Goal: Task Accomplishment & Management: Use online tool/utility

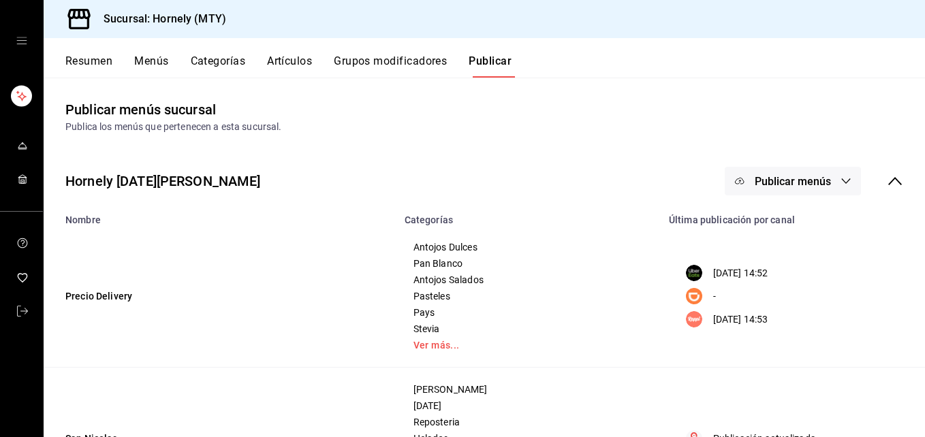
click at [78, 69] on button "Resumen" at bounding box center [88, 65] width 47 height 23
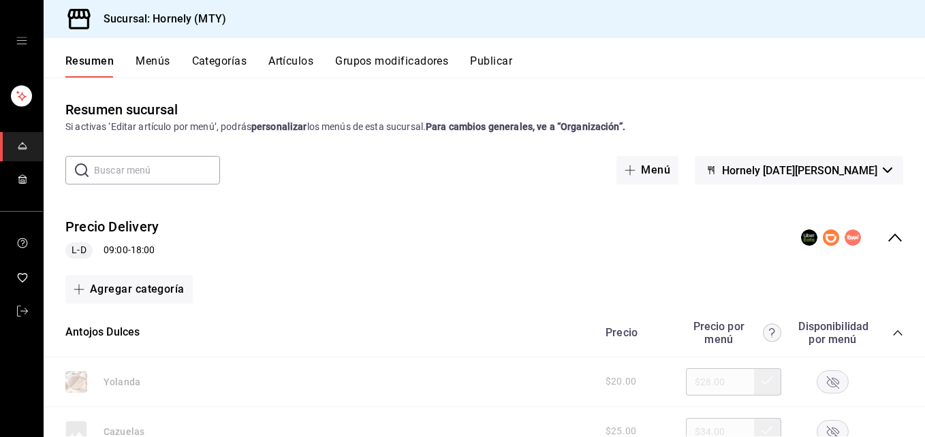
scroll to position [204, 0]
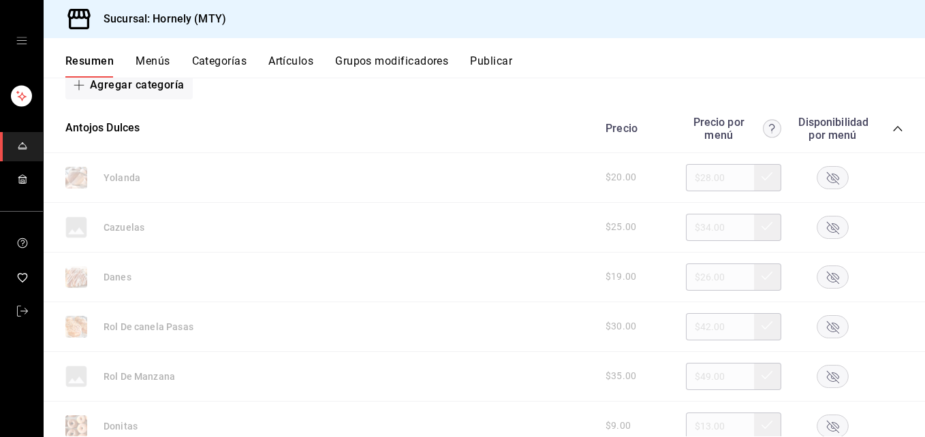
click at [817, 279] on rect "button" at bounding box center [832, 277] width 31 height 22
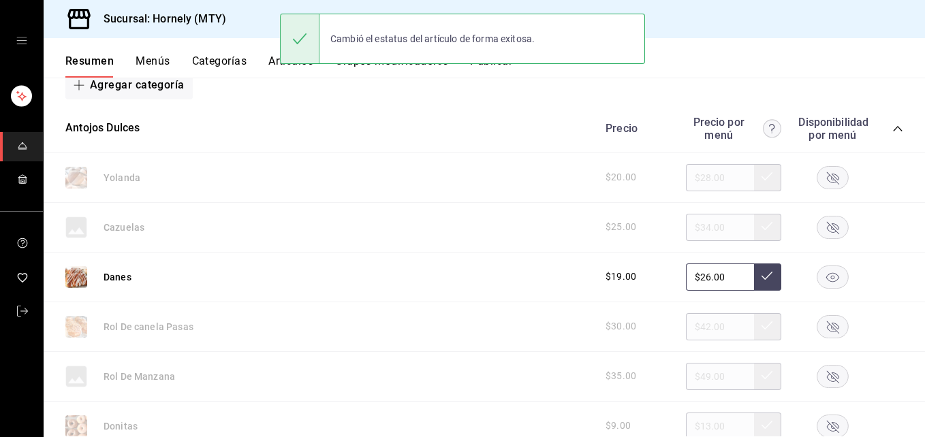
click at [830, 323] on rect "button" at bounding box center [832, 326] width 31 height 22
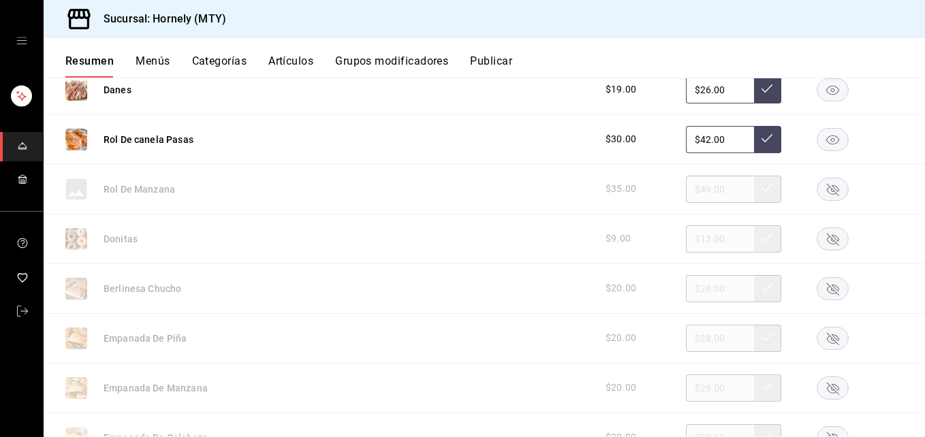
scroll to position [409, 0]
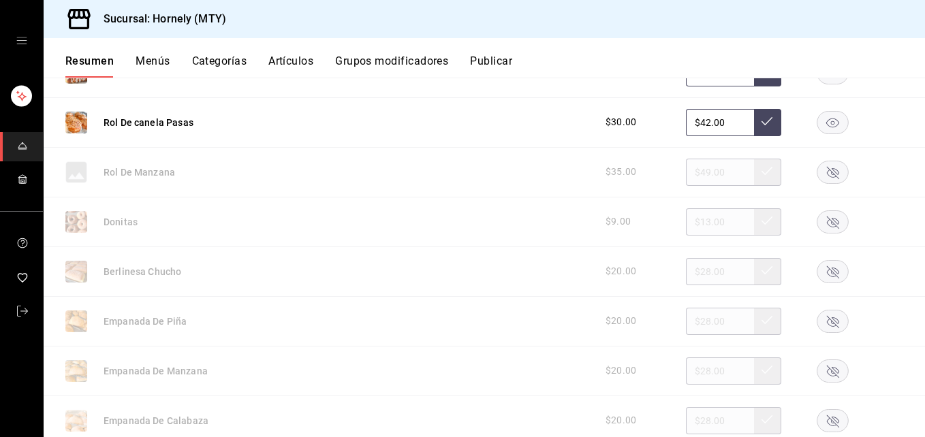
click at [817, 364] on rect "button" at bounding box center [832, 371] width 31 height 22
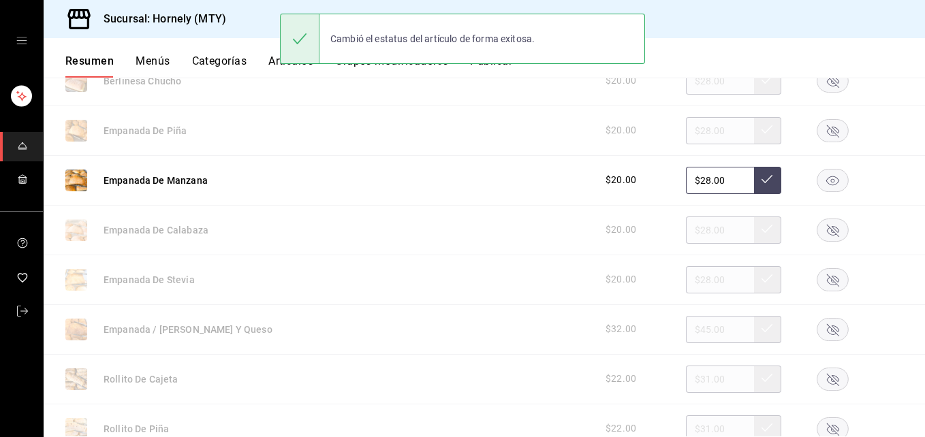
scroll to position [613, 0]
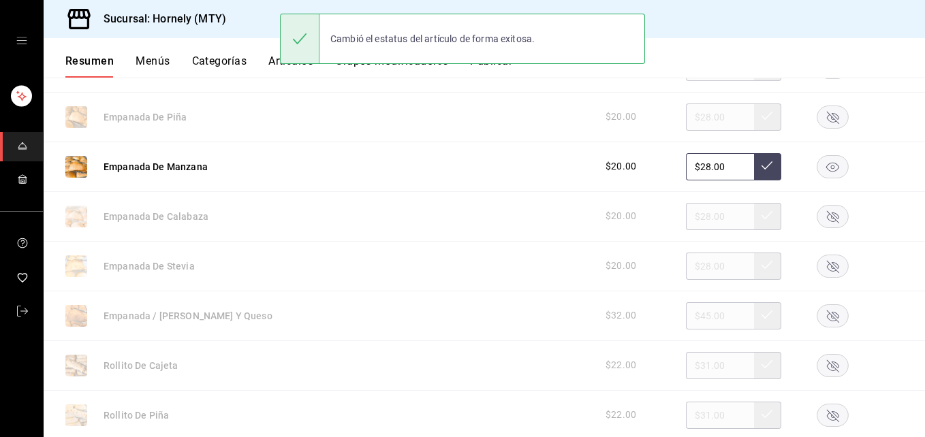
click at [821, 313] on rect "button" at bounding box center [832, 315] width 31 height 22
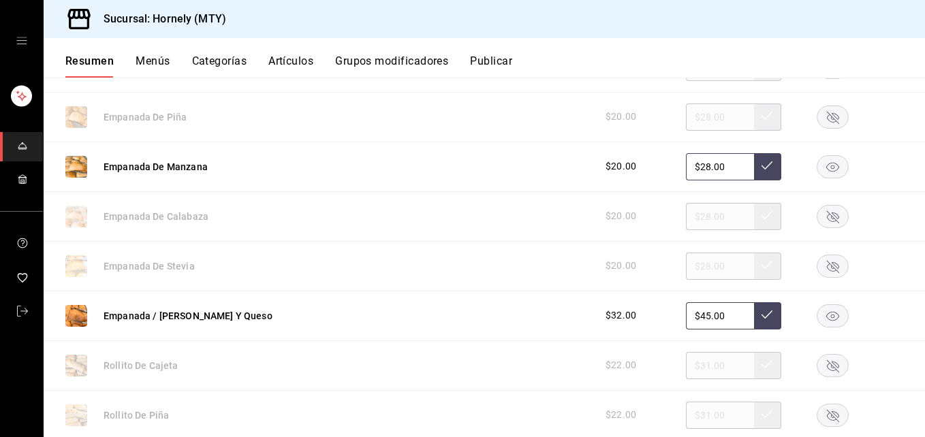
scroll to position [817, 0]
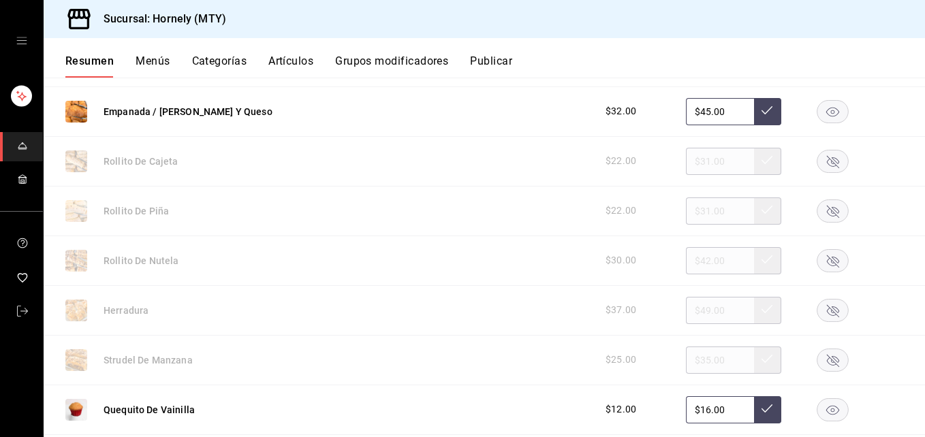
click at [825, 255] on rect "button" at bounding box center [832, 260] width 31 height 22
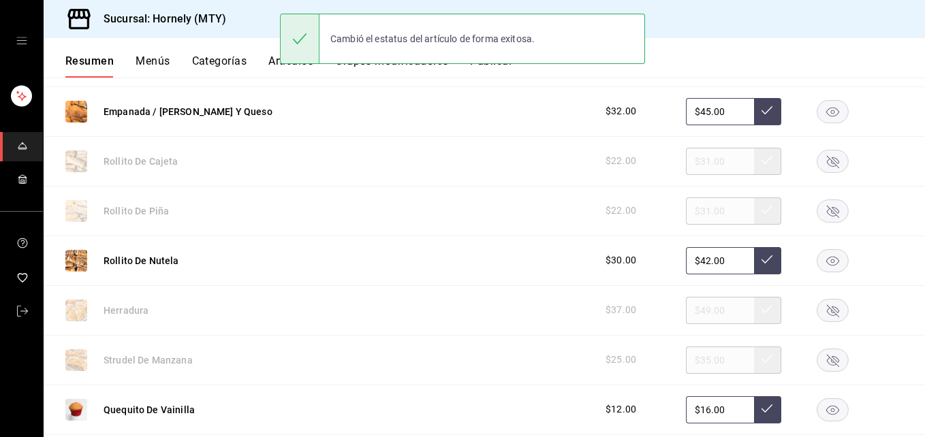
click at [821, 213] on rect "button" at bounding box center [832, 211] width 31 height 22
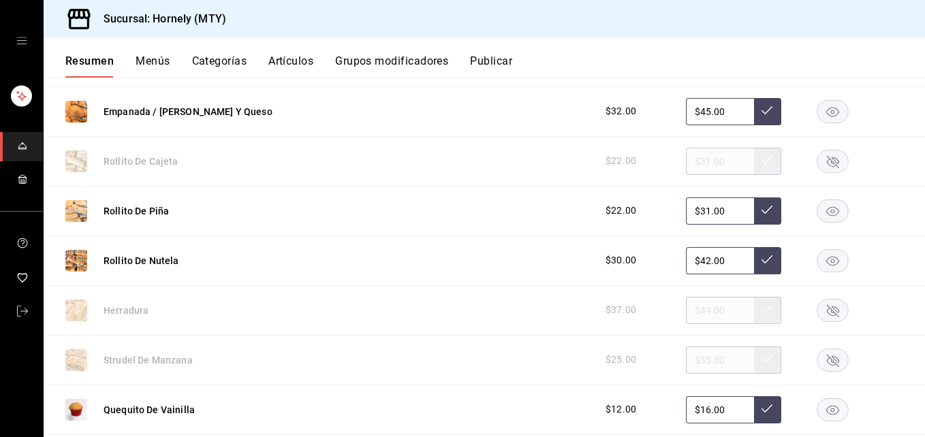
click at [826, 311] on rect "button" at bounding box center [832, 310] width 31 height 22
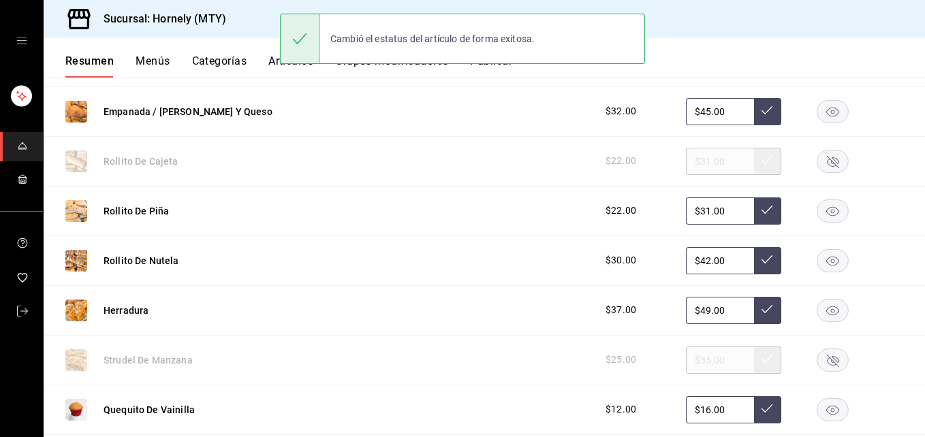
scroll to position [1022, 0]
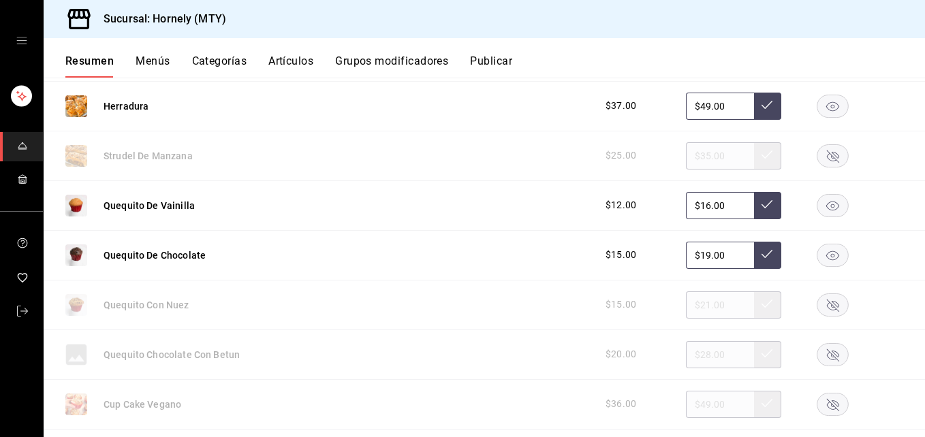
click at [817, 259] on rect "button" at bounding box center [832, 255] width 31 height 22
click at [826, 301] on rect "button" at bounding box center [832, 305] width 31 height 22
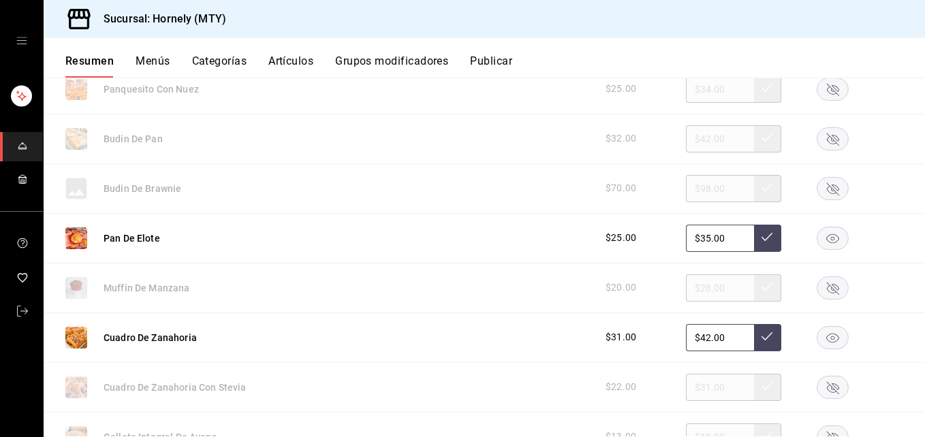
scroll to position [1430, 0]
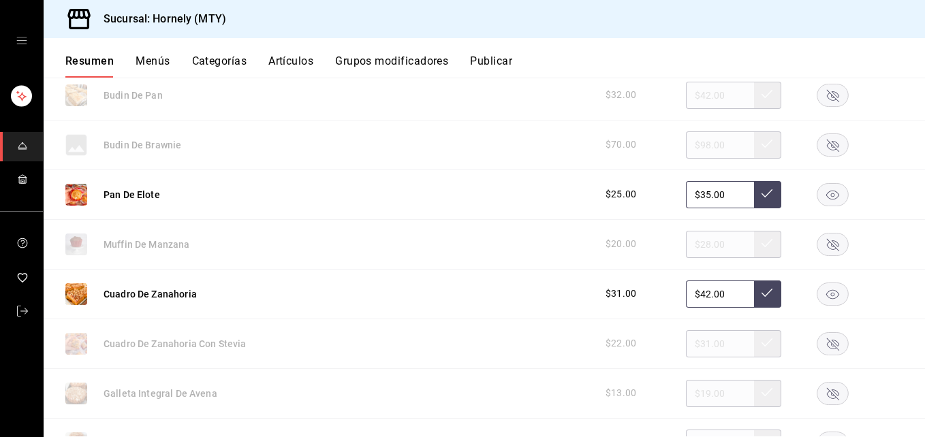
click at [821, 102] on rect "button" at bounding box center [832, 95] width 31 height 22
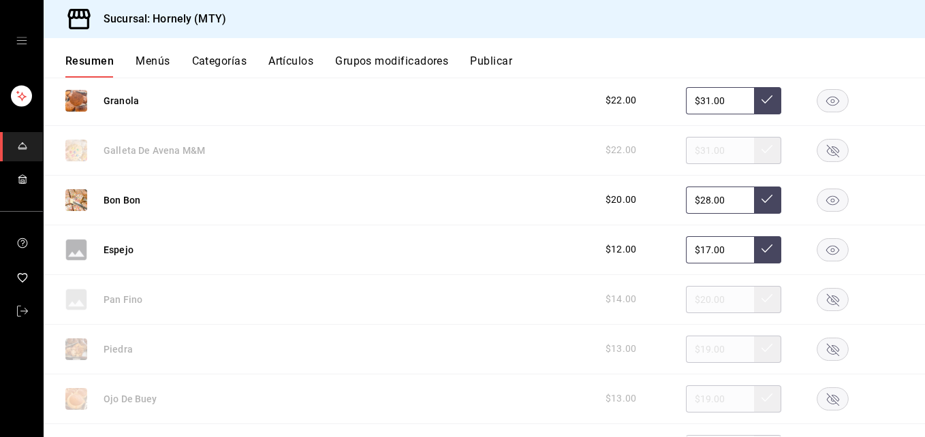
scroll to position [1839, 0]
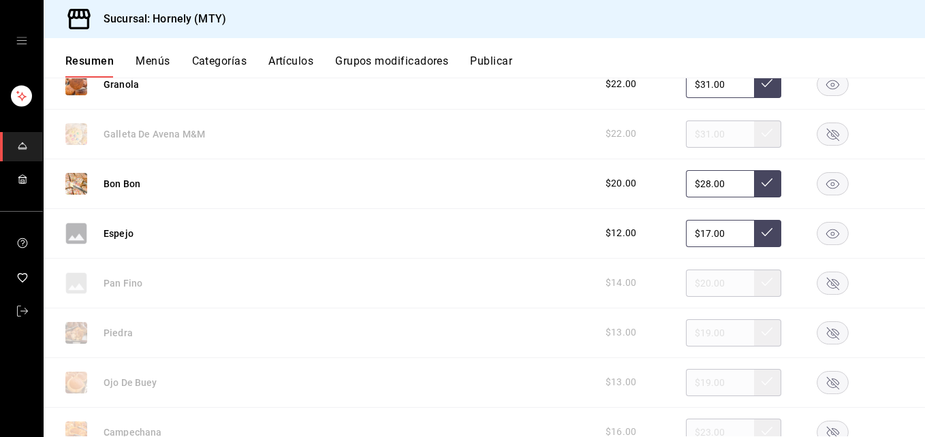
click at [817, 227] on rect "button" at bounding box center [832, 233] width 31 height 22
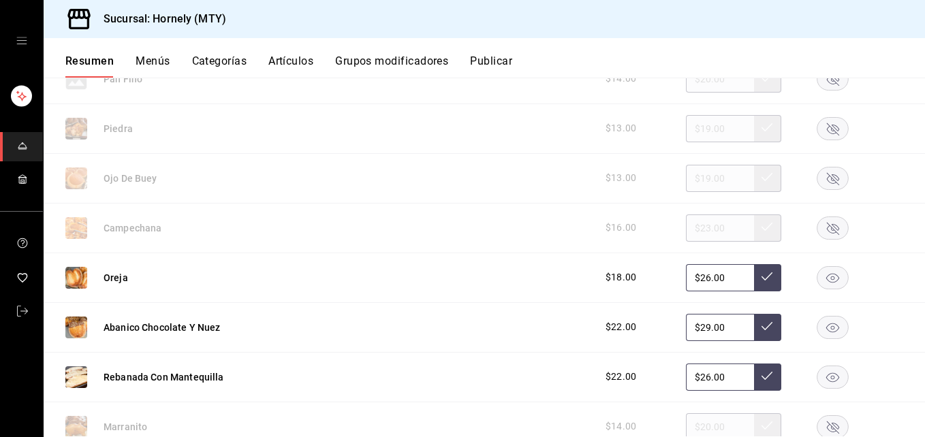
click at [829, 281] on rect "button" at bounding box center [832, 277] width 31 height 22
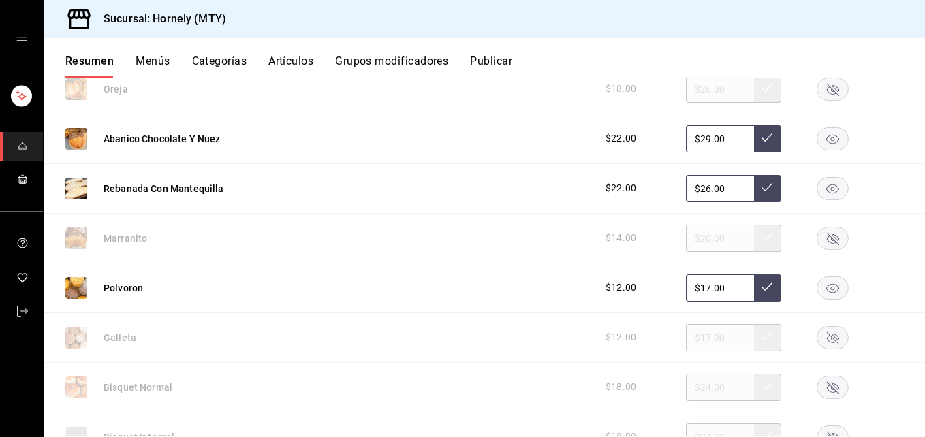
scroll to position [2247, 0]
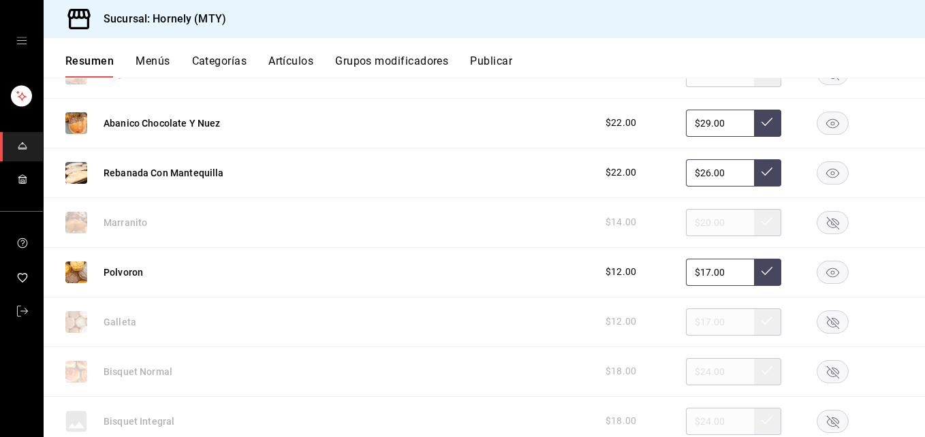
click at [829, 125] on rect "button" at bounding box center [832, 123] width 31 height 22
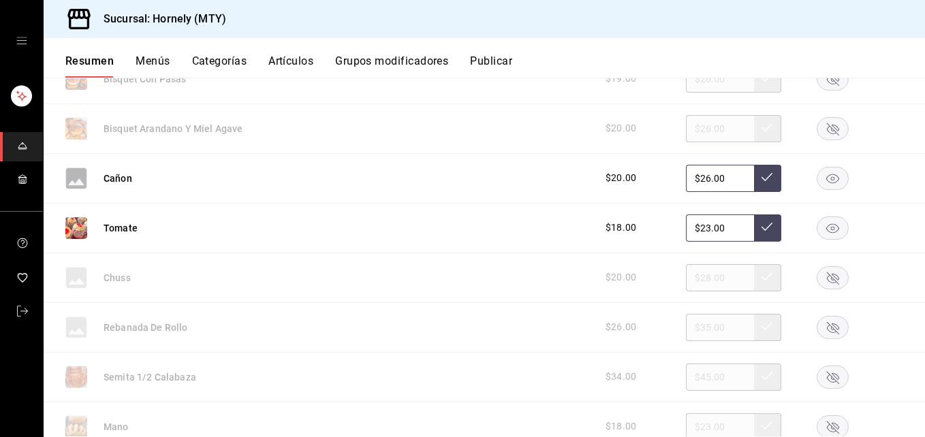
scroll to position [2656, 0]
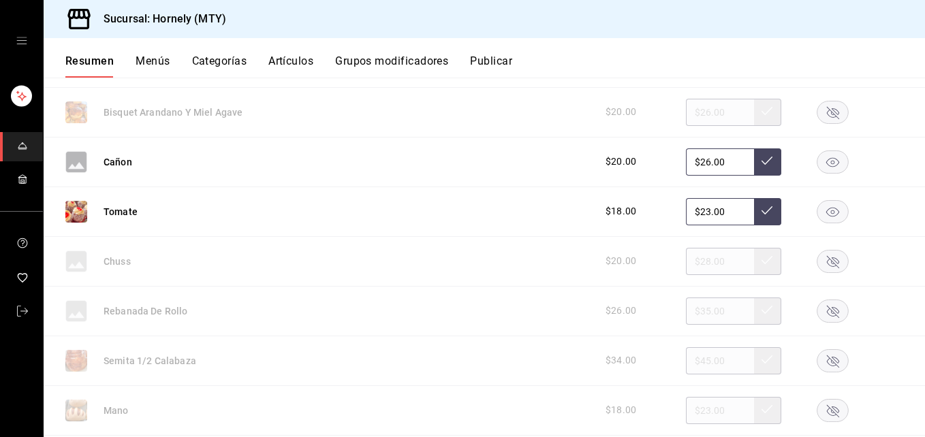
click at [819, 164] on rect "button" at bounding box center [832, 162] width 31 height 22
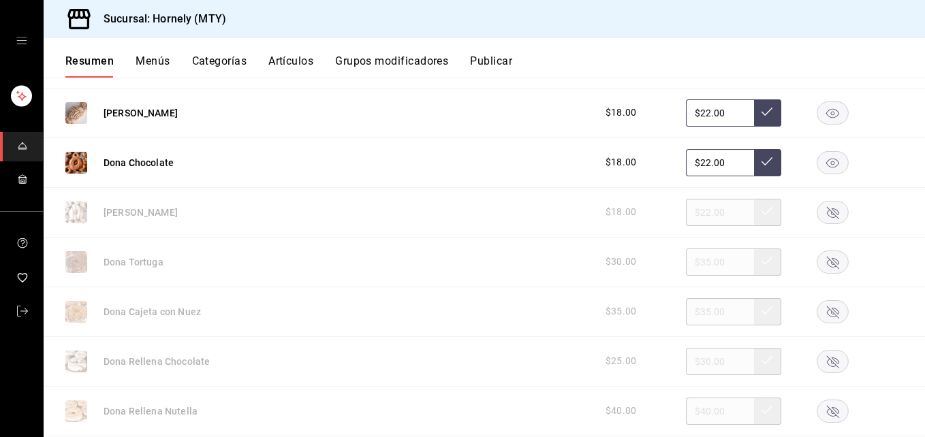
scroll to position [3065, 0]
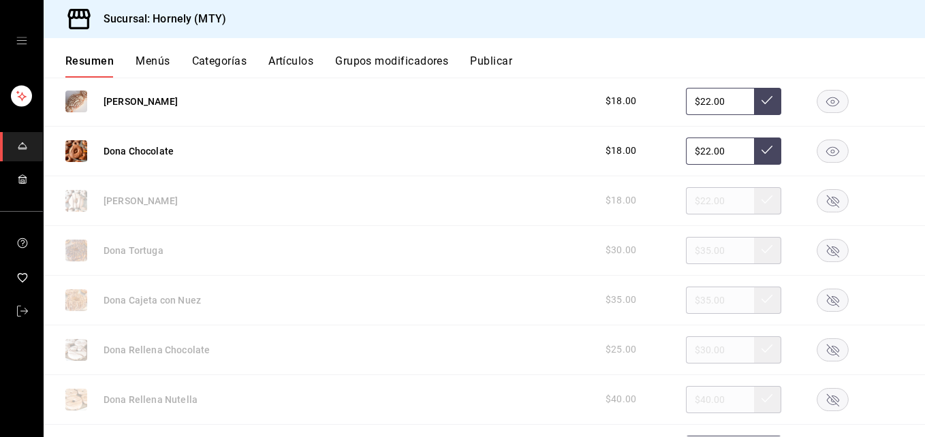
click at [820, 148] on rect "button" at bounding box center [832, 151] width 31 height 22
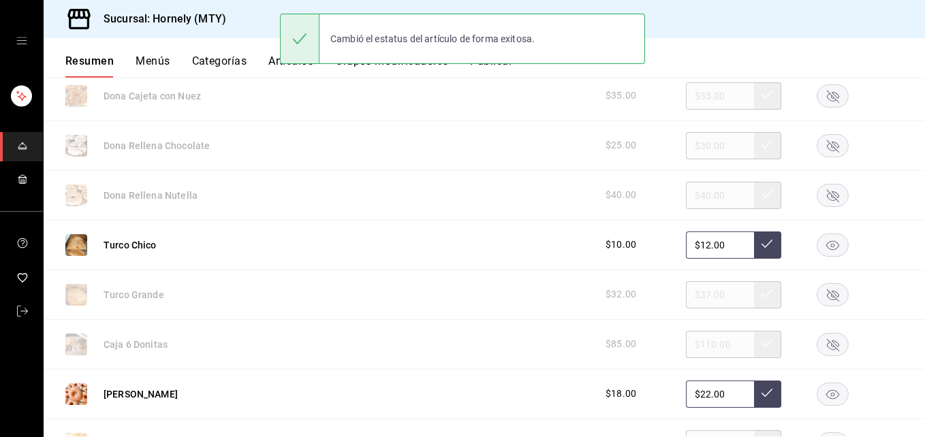
scroll to position [3473, 0]
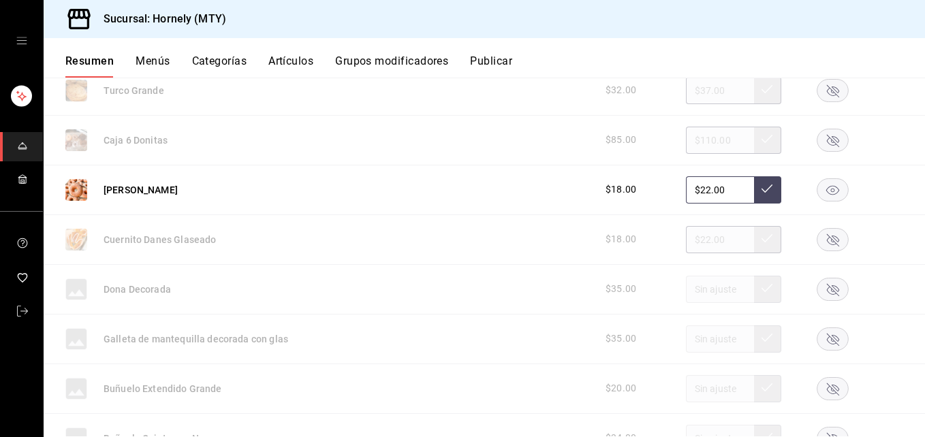
click at [817, 187] on rect "button" at bounding box center [832, 189] width 31 height 22
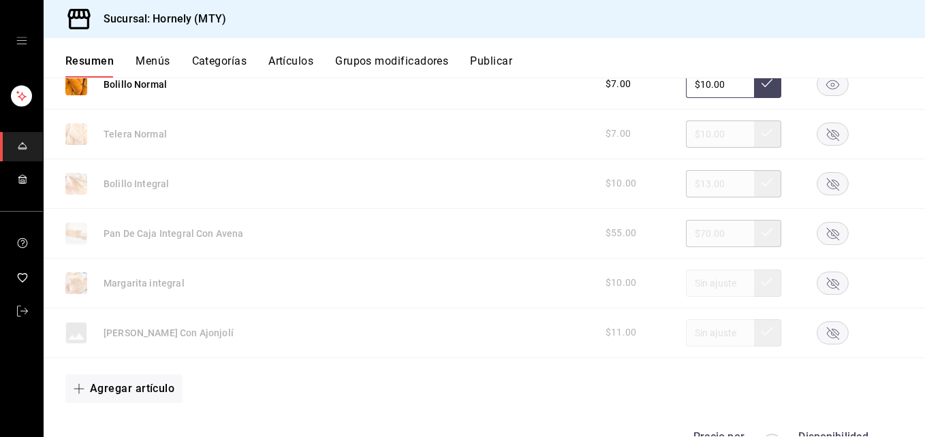
scroll to position [4291, 0]
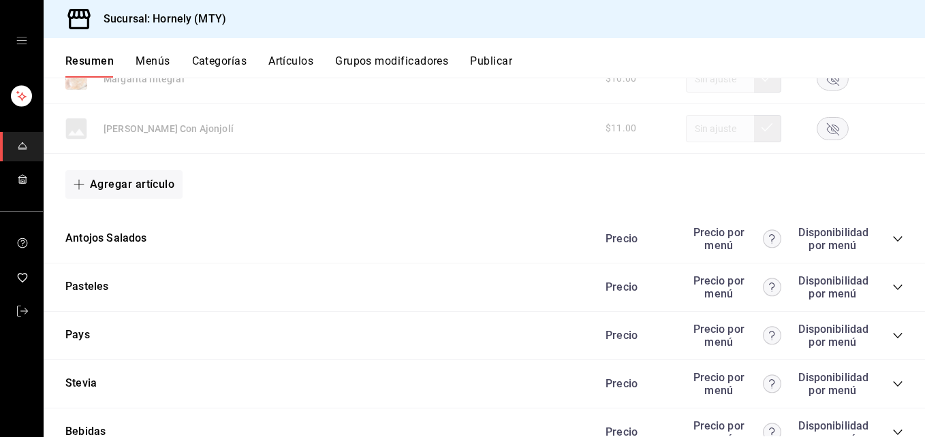
click at [892, 240] on icon "collapse-category-row" at bounding box center [897, 239] width 11 height 11
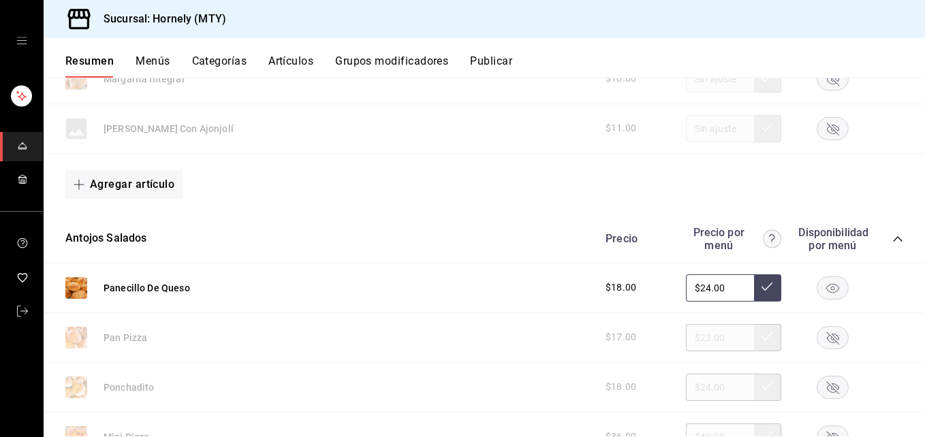
click at [818, 294] on rect "button" at bounding box center [832, 287] width 31 height 22
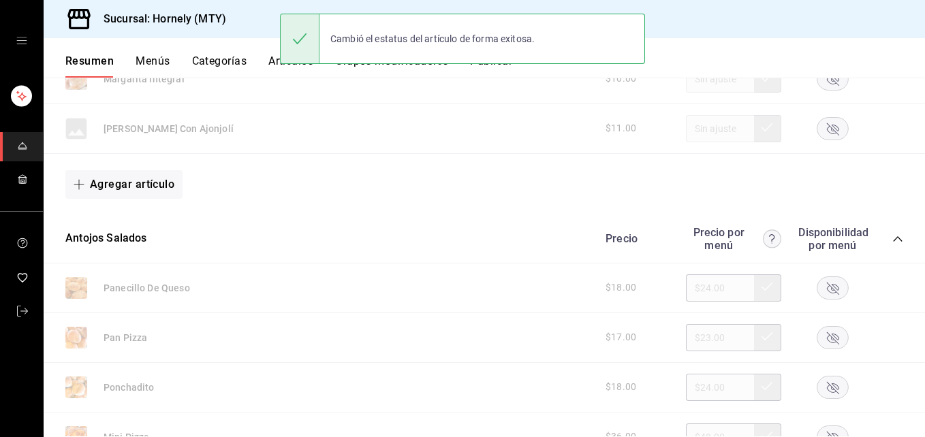
click at [892, 241] on icon "collapse-category-row" at bounding box center [897, 239] width 11 height 11
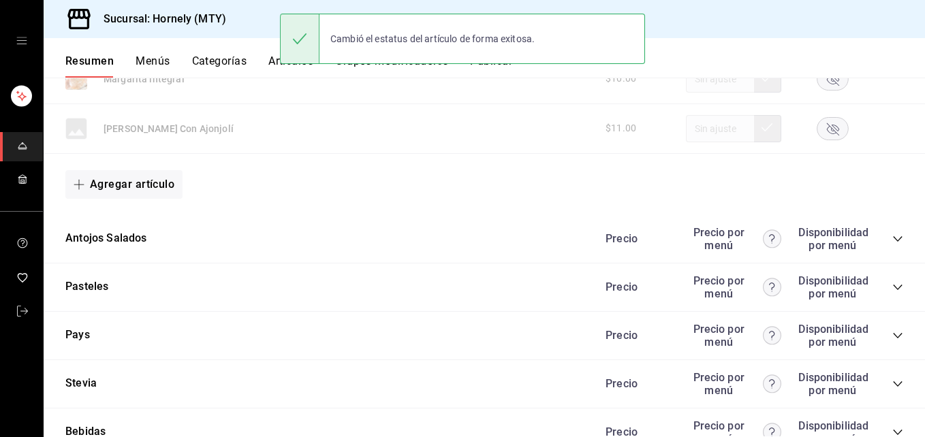
click at [507, 68] on button "Publicar" at bounding box center [491, 65] width 42 height 23
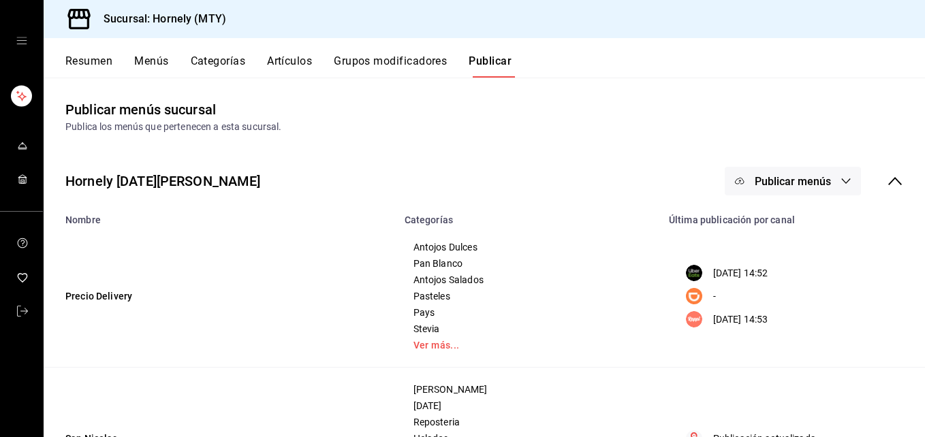
click at [786, 180] on span "Publicar menús" at bounding box center [793, 181] width 76 height 13
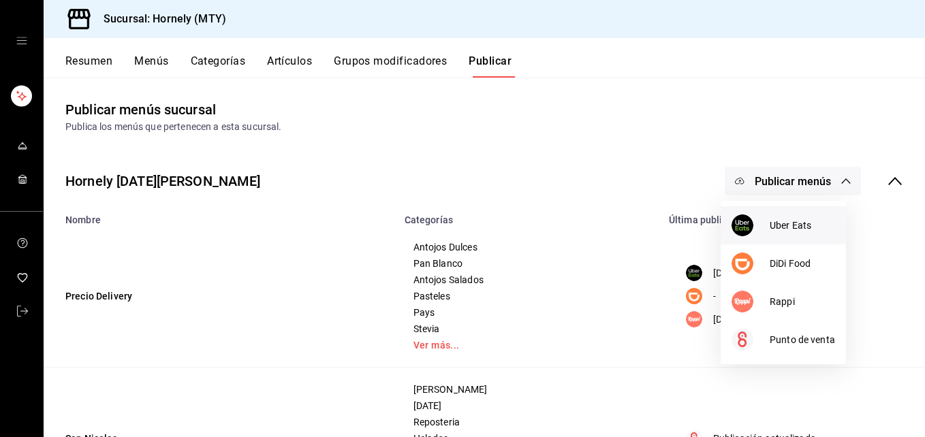
click at [744, 223] on img at bounding box center [742, 226] width 22 height 22
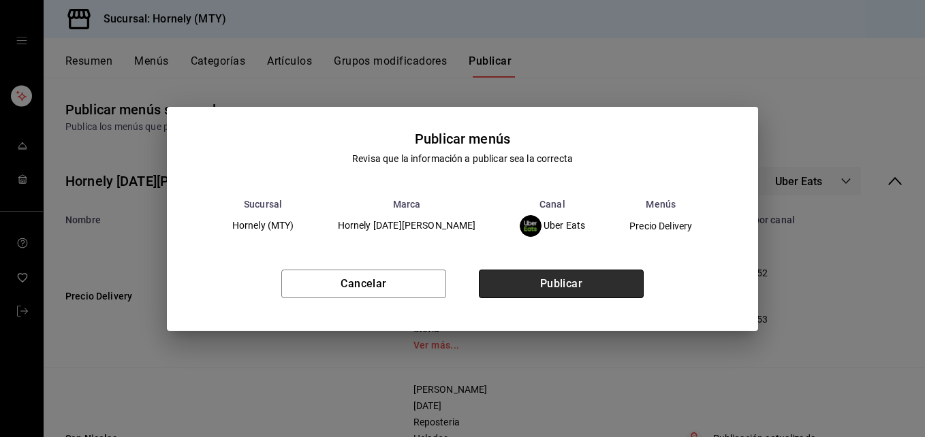
click at [580, 277] on button "Publicar" at bounding box center [561, 284] width 165 height 29
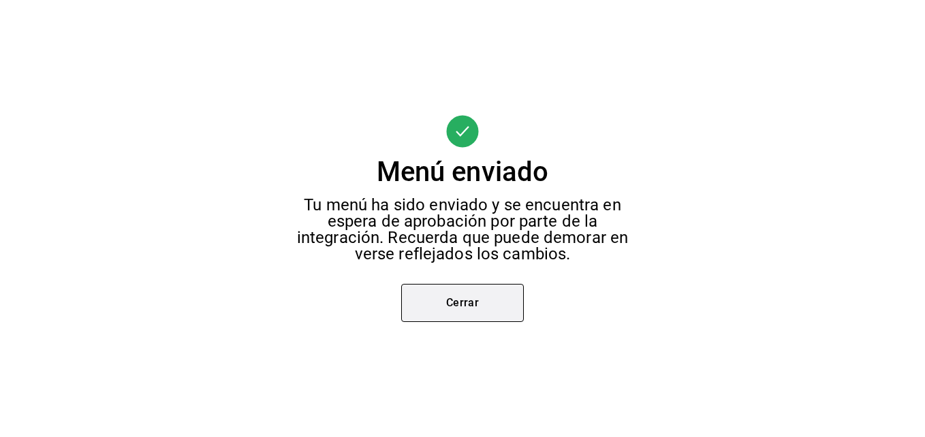
click at [456, 311] on button "Cerrar" at bounding box center [462, 303] width 123 height 38
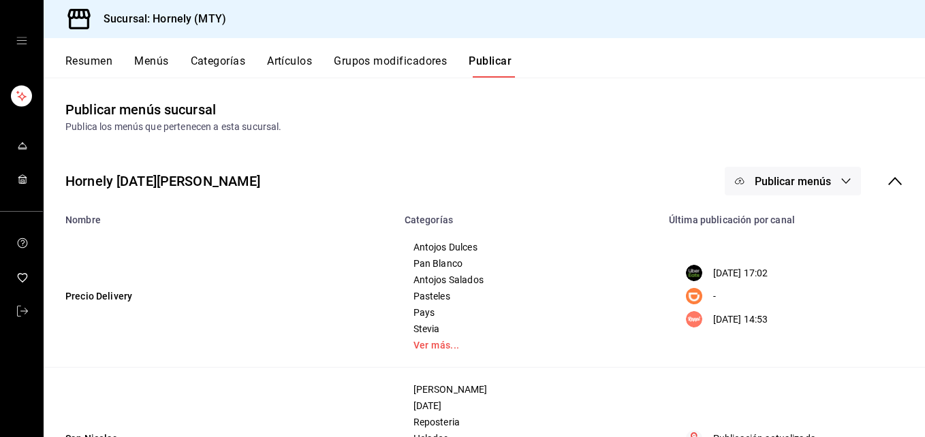
click at [749, 174] on button "Publicar menús" at bounding box center [793, 181] width 136 height 29
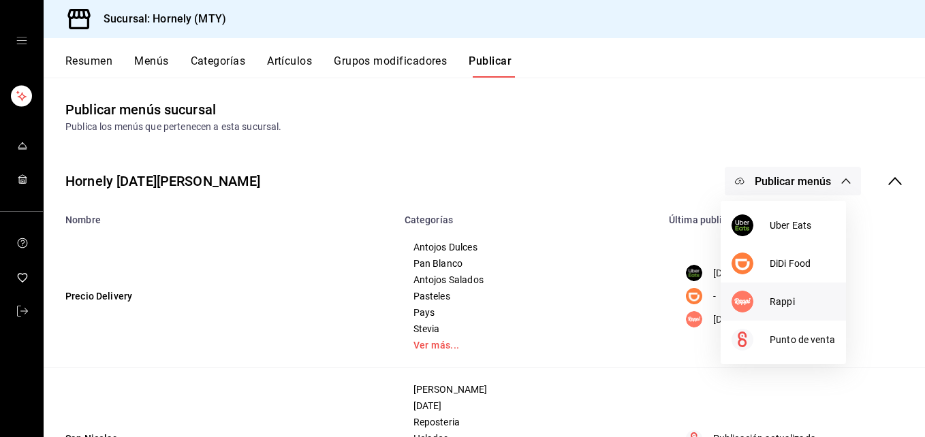
click at [763, 298] on div at bounding box center [750, 302] width 38 height 22
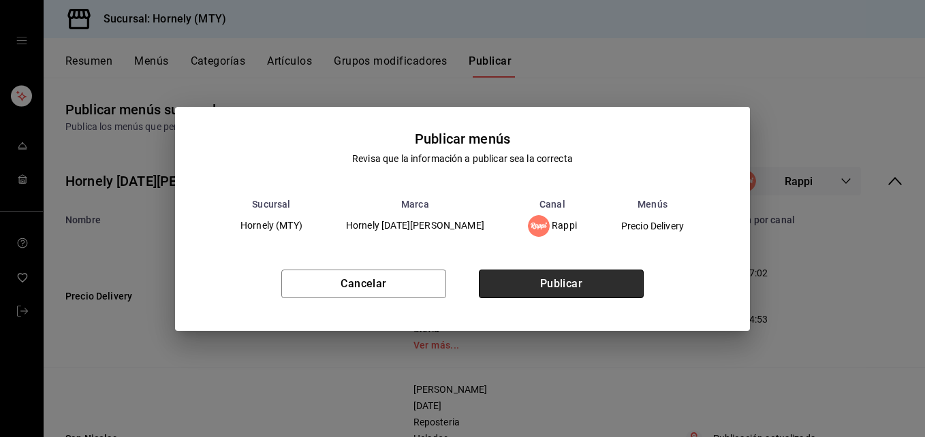
click at [592, 273] on button "Publicar" at bounding box center [561, 284] width 165 height 29
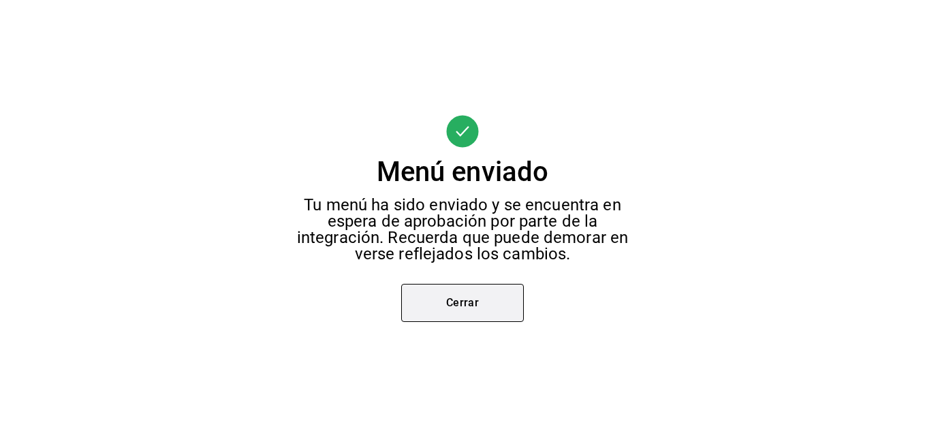
click at [453, 295] on button "Cerrar" at bounding box center [462, 303] width 123 height 38
